Goal: Task Accomplishment & Management: Manage account settings

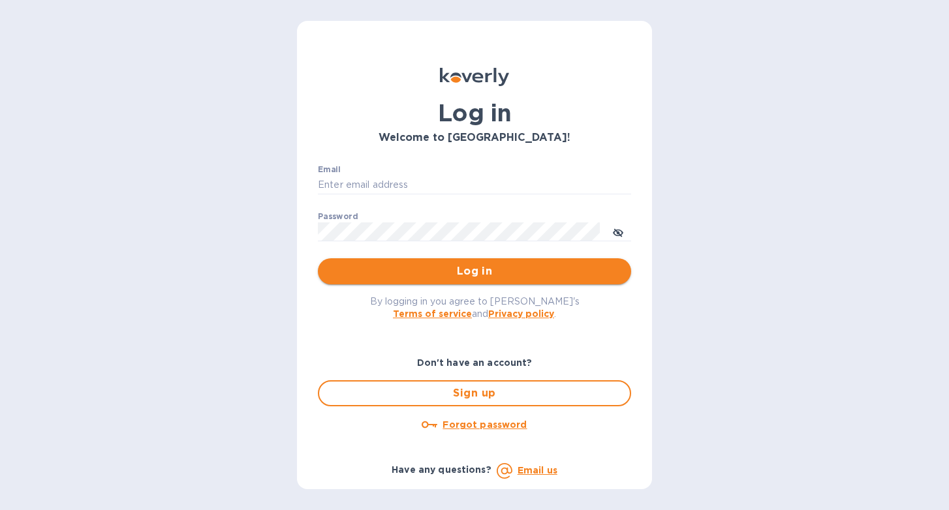
type input "b@corkhoarder.com"
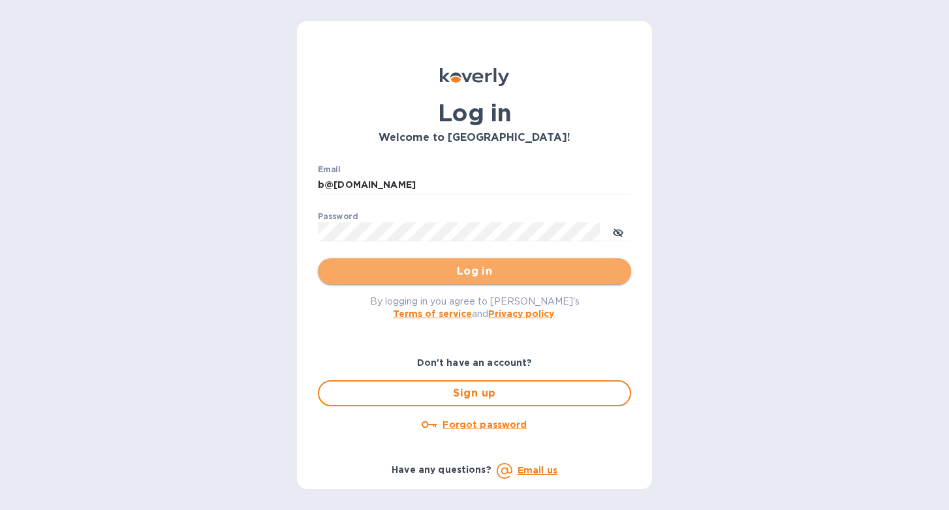
click at [566, 268] on span "Log in" at bounding box center [474, 272] width 292 height 16
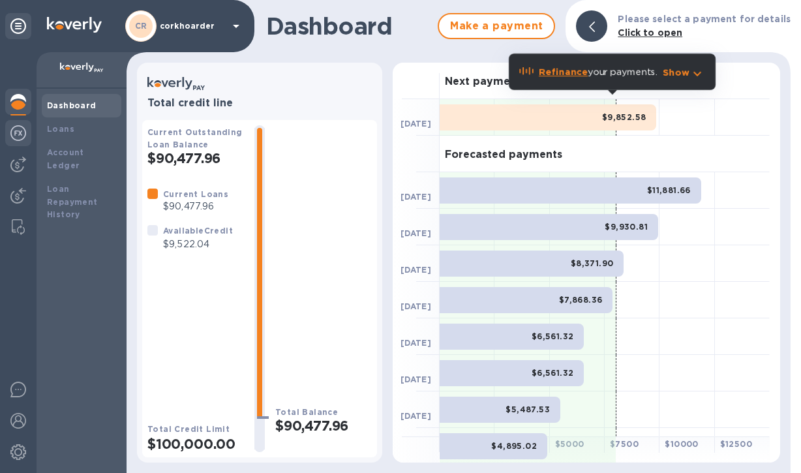
click at [17, 129] on img at bounding box center [18, 133] width 16 height 16
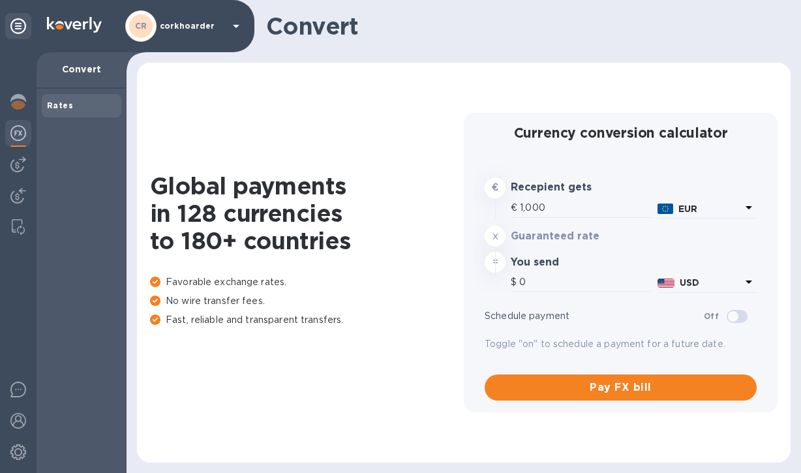
click at [3, 159] on div at bounding box center [18, 262] width 37 height 421
type input "1,179.13"
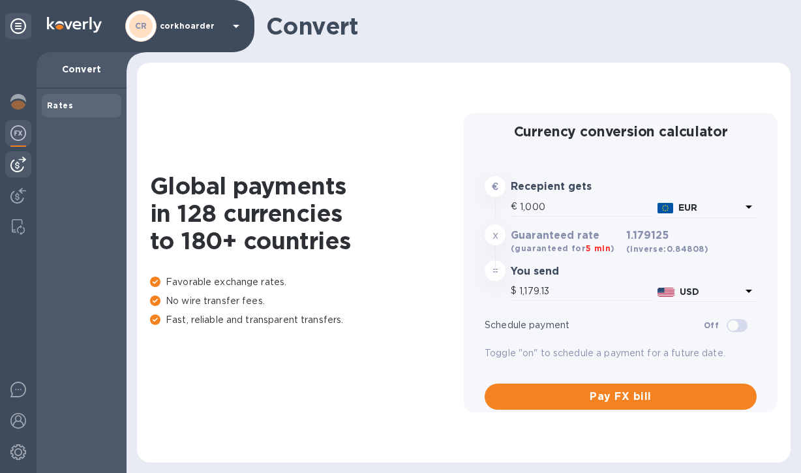
click at [17, 169] on img at bounding box center [18, 165] width 16 height 16
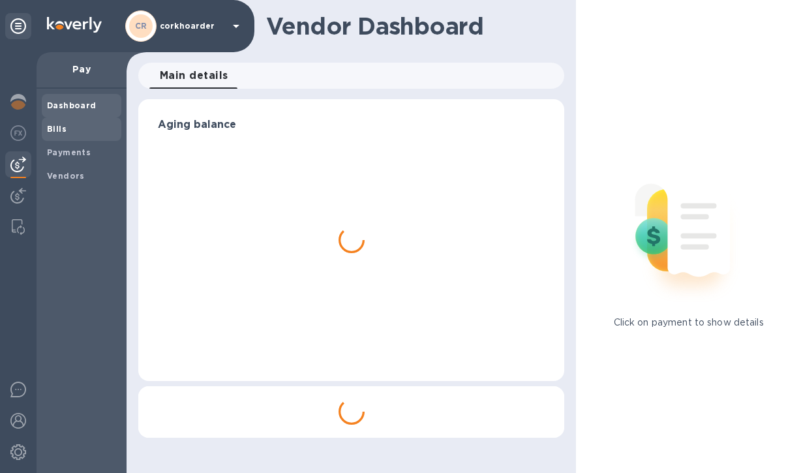
click at [68, 137] on div "Bills" at bounding box center [82, 128] width 80 height 23
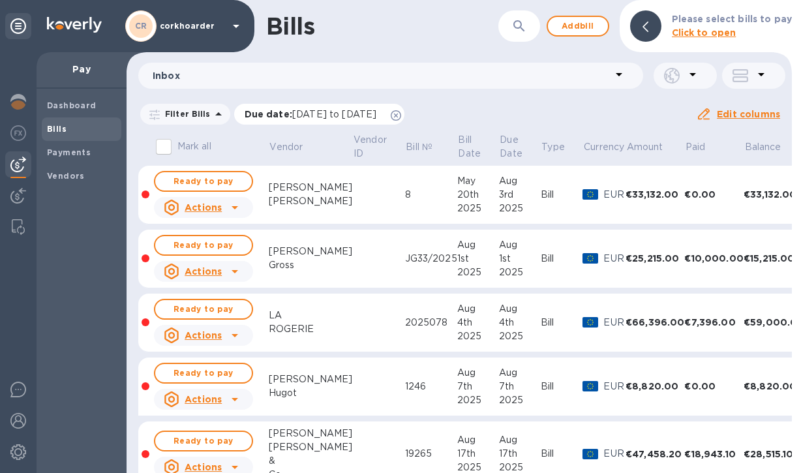
click at [405, 111] on div "Due date : 06/29/2025 to 10/27/2025" at bounding box center [319, 114] width 171 height 21
click at [401, 115] on icon at bounding box center [396, 115] width 10 height 10
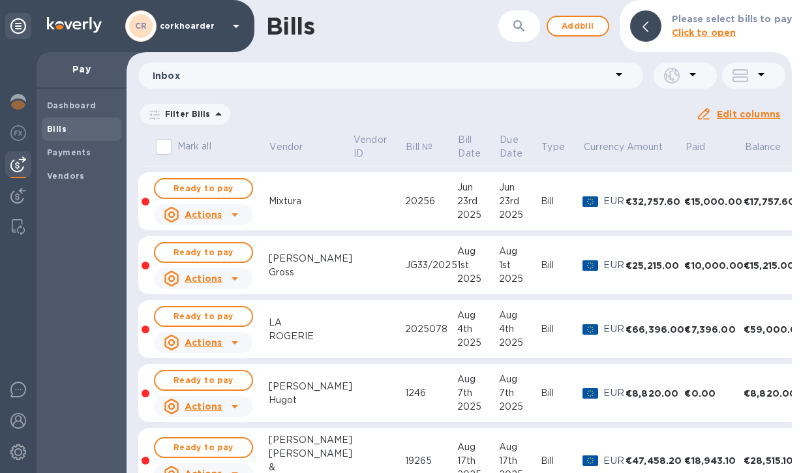
scroll to position [359, 0]
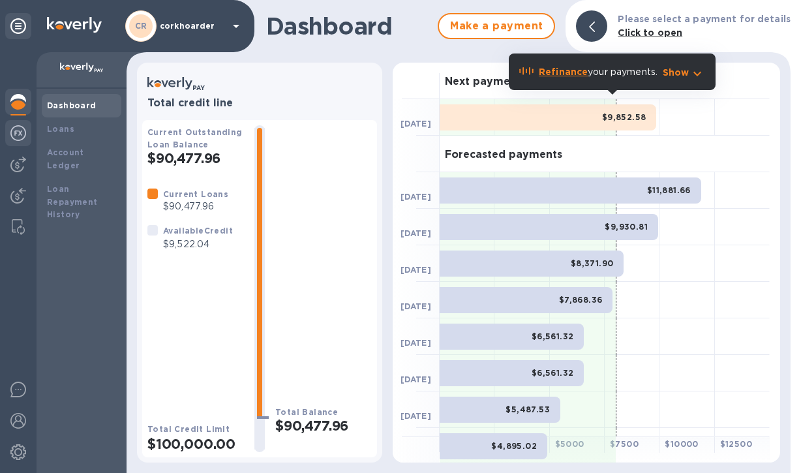
click at [10, 137] on div at bounding box center [18, 134] width 26 height 29
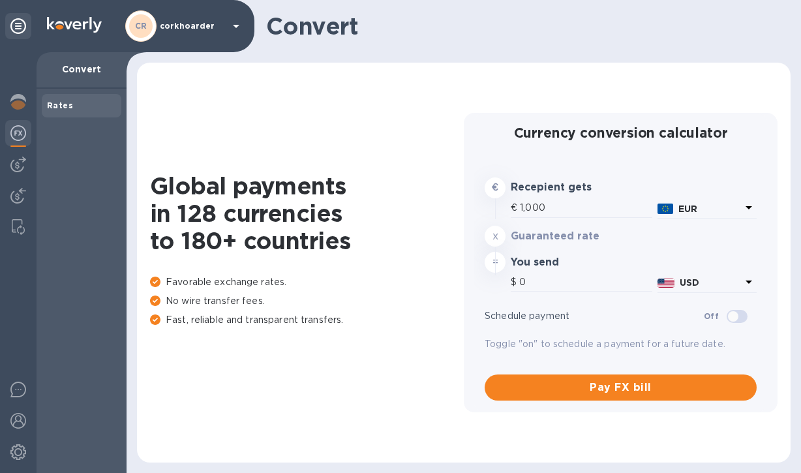
type input "1,179.13"
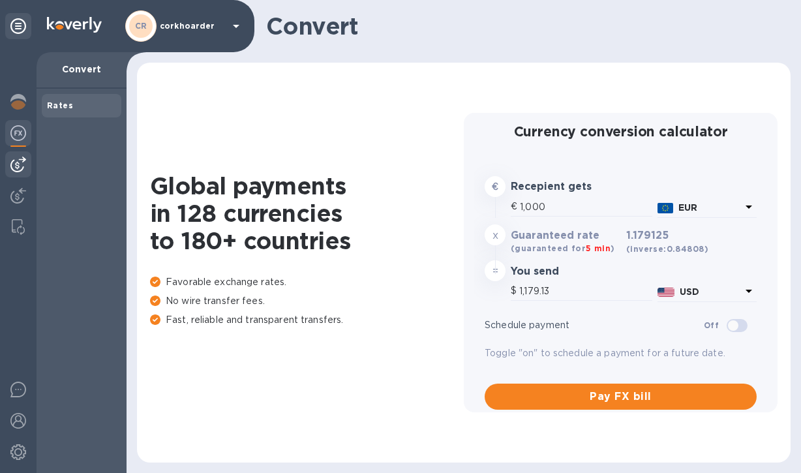
click at [27, 153] on div at bounding box center [18, 164] width 26 height 26
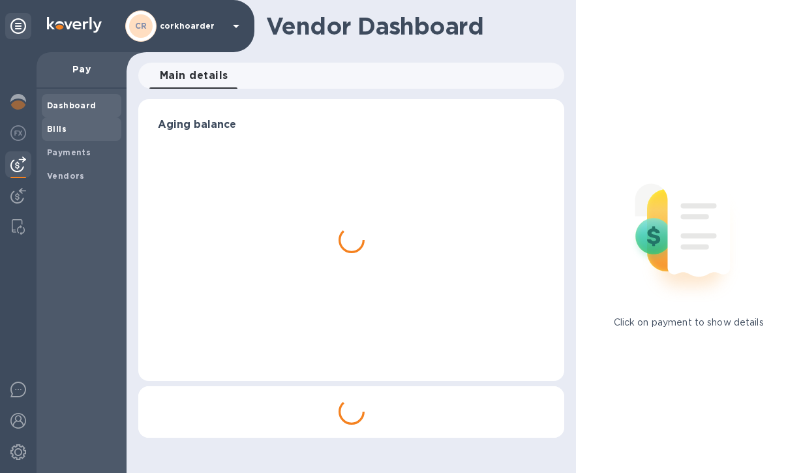
click at [74, 129] on span "Bills" at bounding box center [81, 129] width 69 height 13
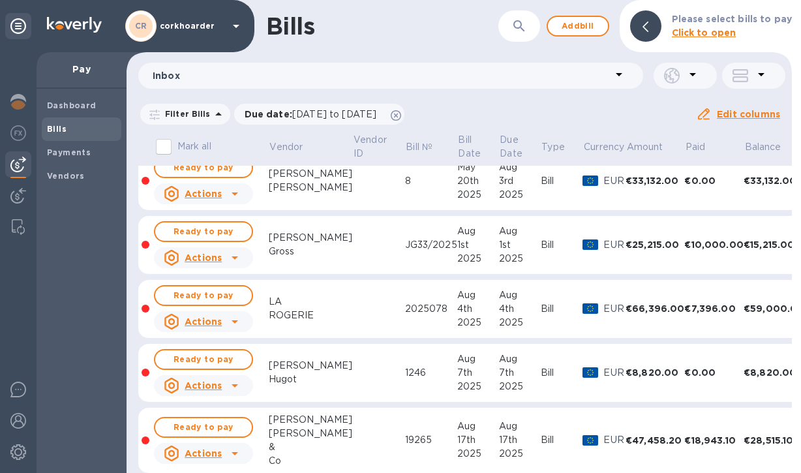
scroll to position [18, 0]
